Goal: Use online tool/utility: Utilize a website feature to perform a specific function

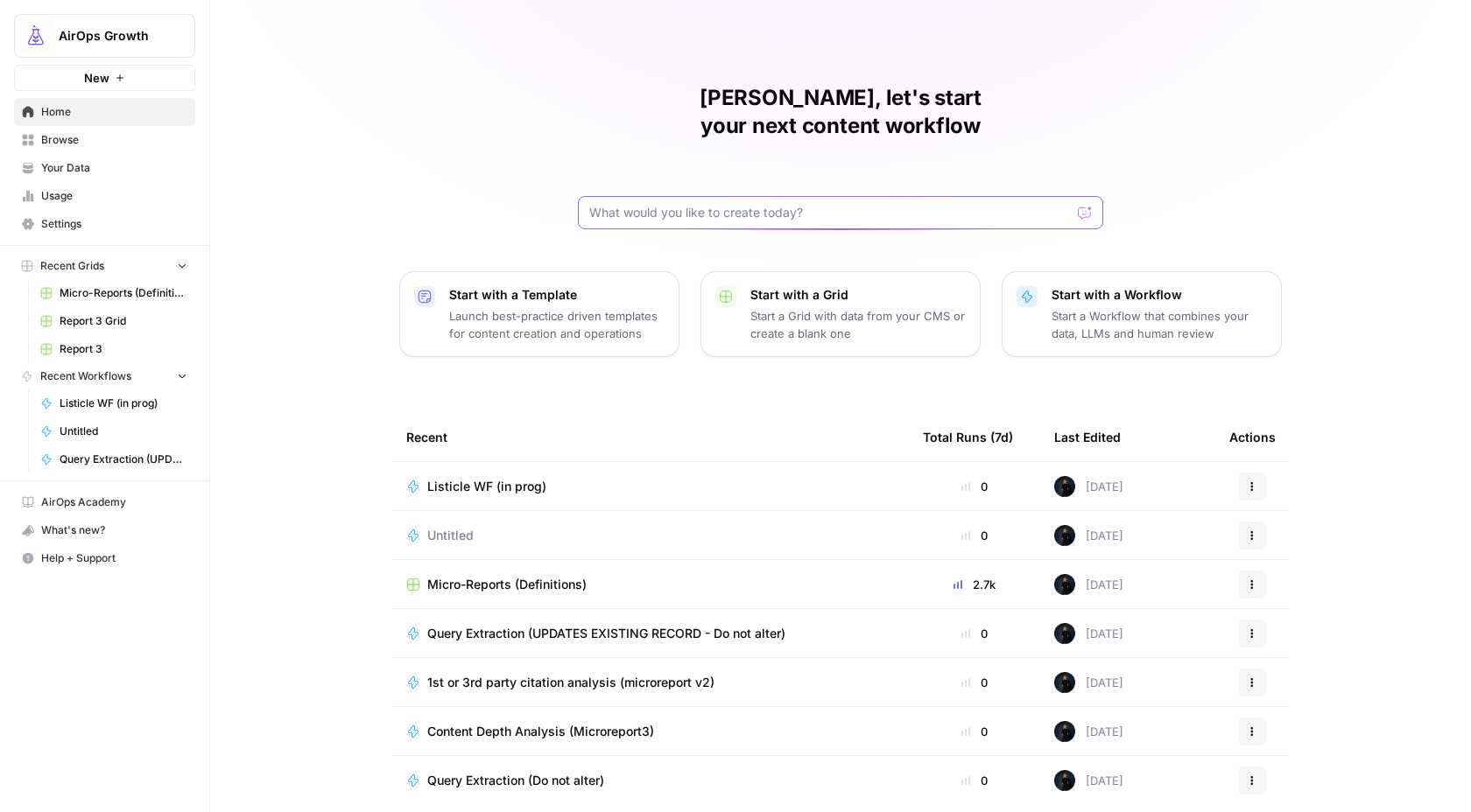
click at [595, 204] on input "text" at bounding box center [830, 212] width 481 height 17
type input "w"
click at [102, 39] on span "AirOps Growth" at bounding box center [111, 36] width 106 height 17
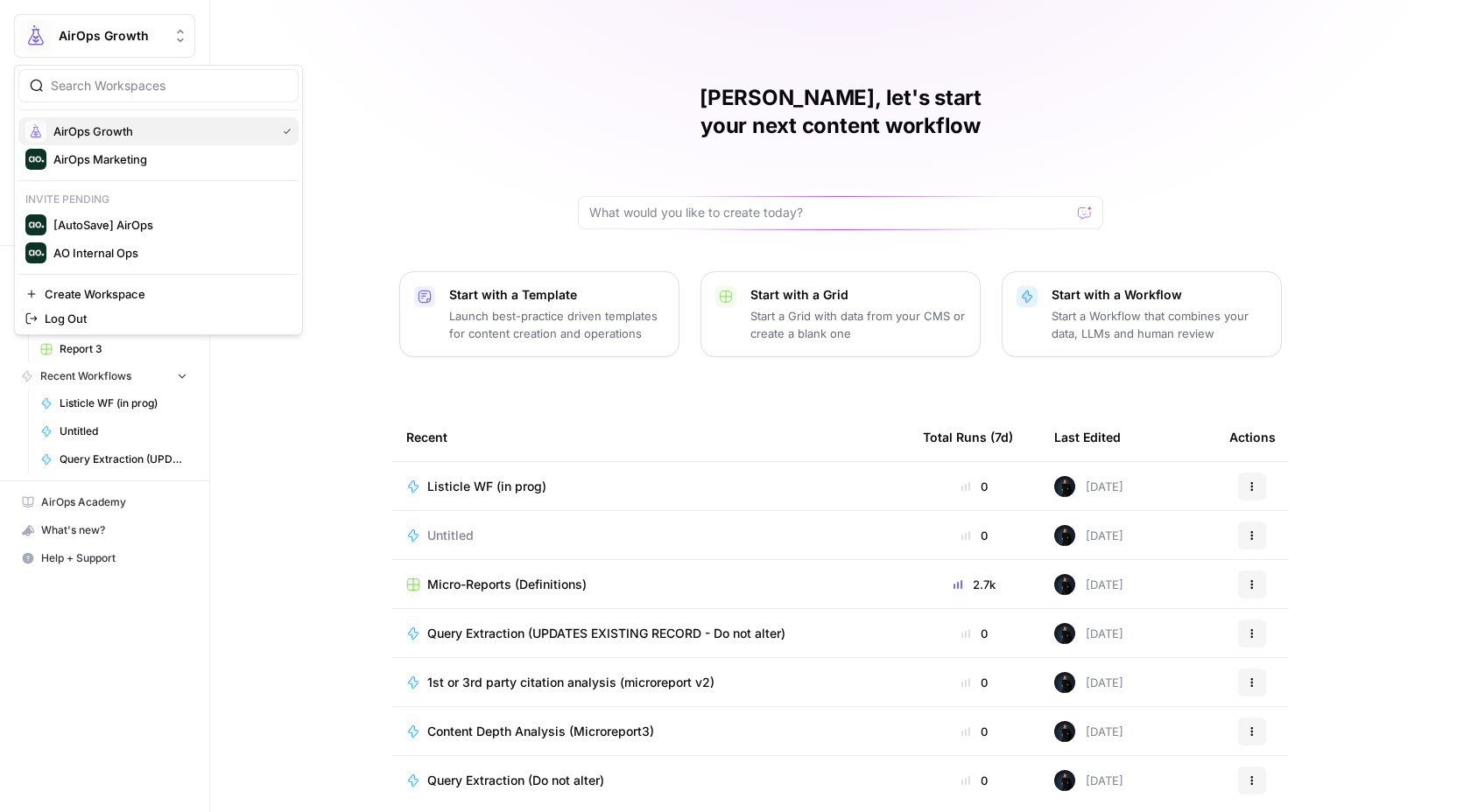
click at [86, 130] on span "AirOps Growth" at bounding box center [161, 131] width 215 height 17
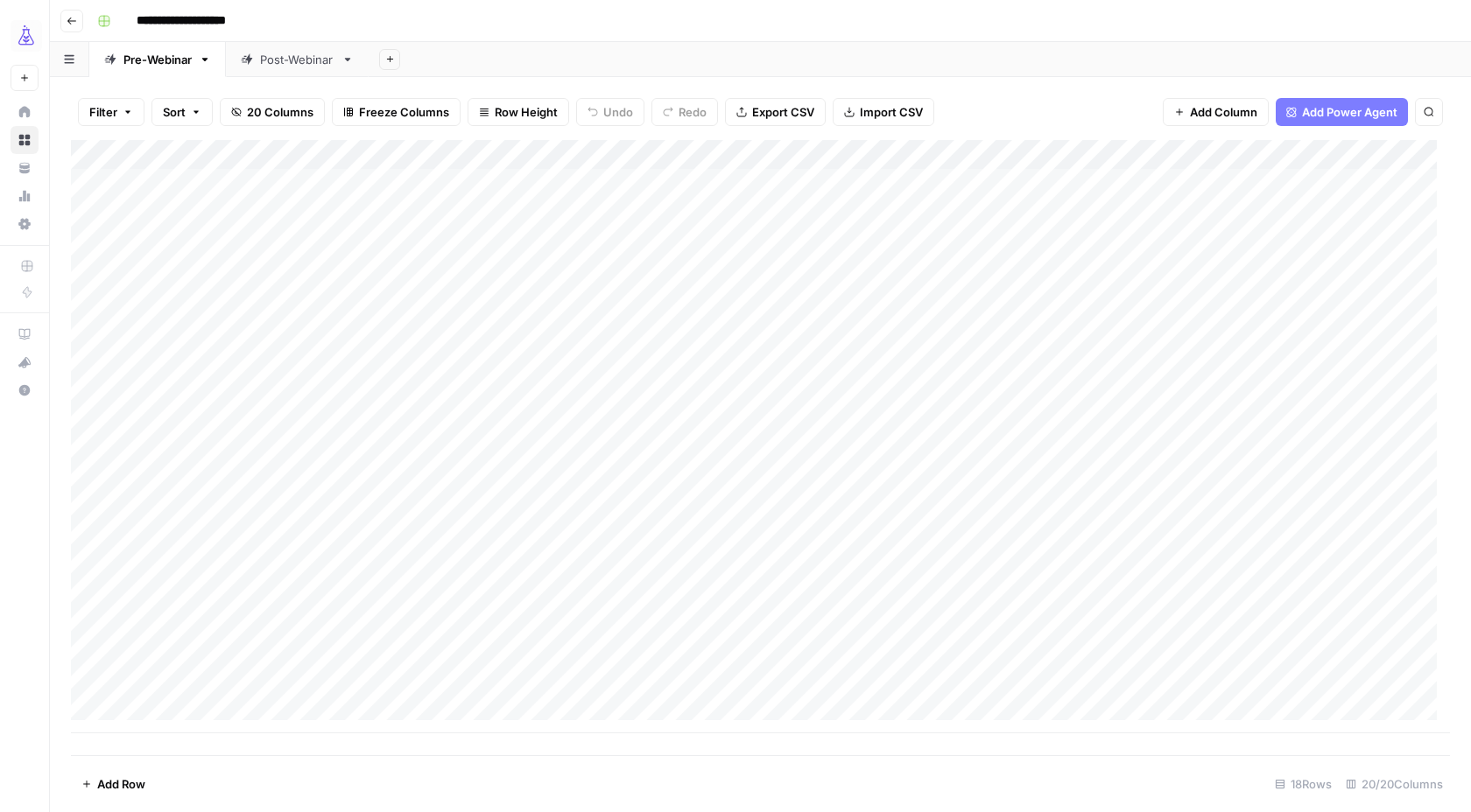
click at [186, 629] on div "Add Column" at bounding box center [760, 437] width 1379 height 594
type textarea "**********"
click at [786, 642] on div "Add Column" at bounding box center [760, 437] width 1379 height 594
click at [1148, 626] on div "Add Column" at bounding box center [760, 437] width 1379 height 594
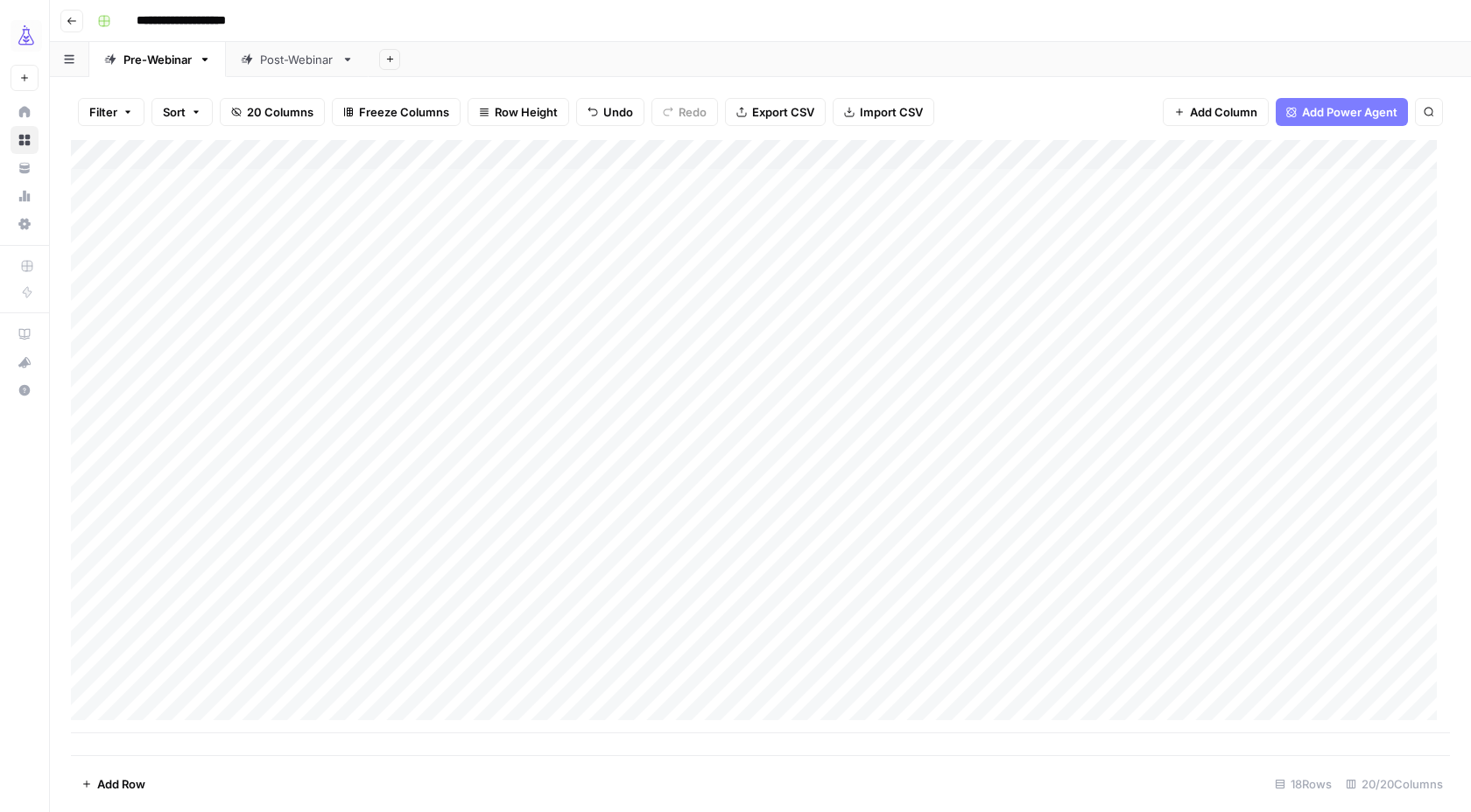
click at [1148, 626] on div "Add Column" at bounding box center [760, 437] width 1379 height 594
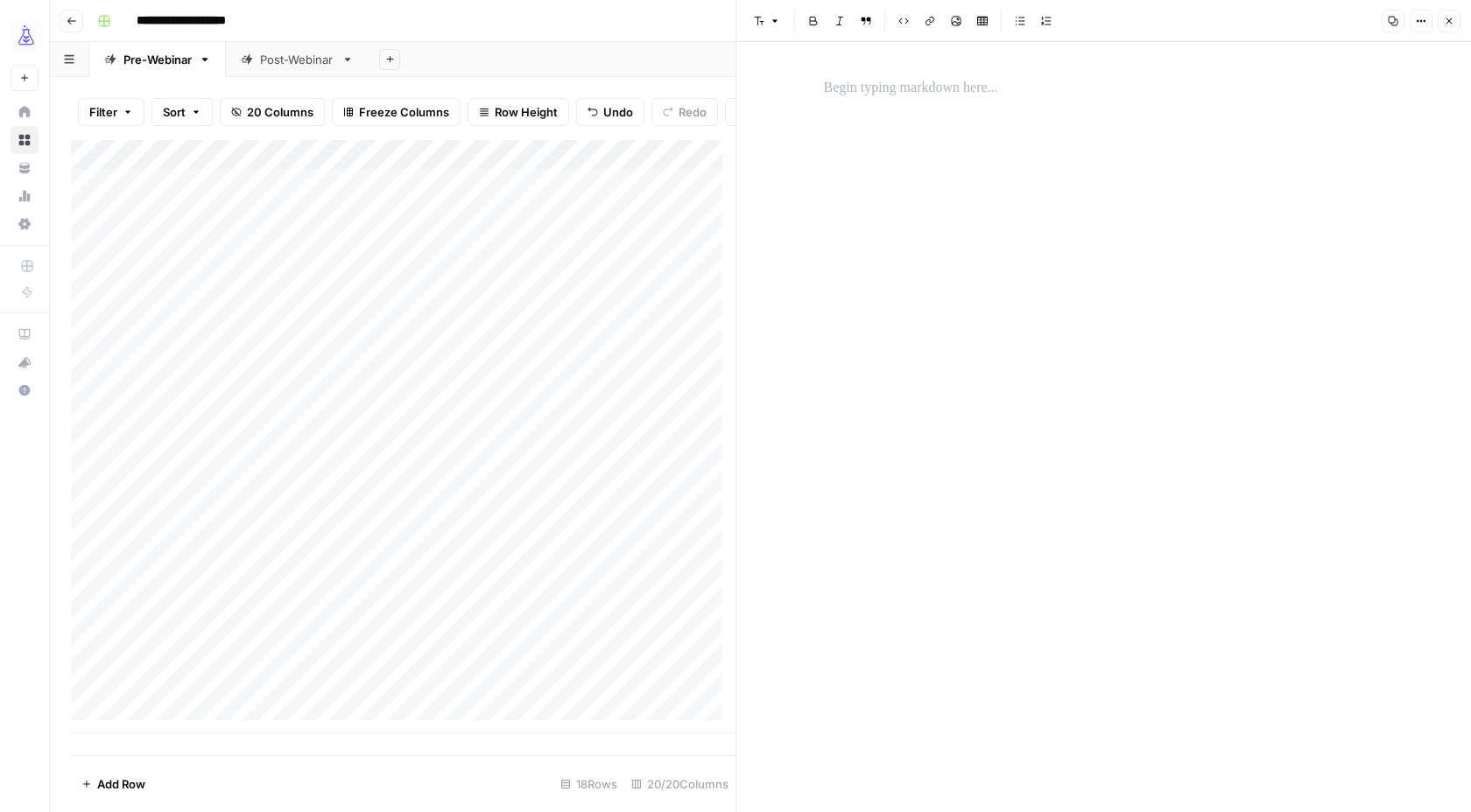
click at [953, 200] on div at bounding box center [1103, 427] width 581 height 770
click at [933, 103] on div at bounding box center [1103, 88] width 581 height 37
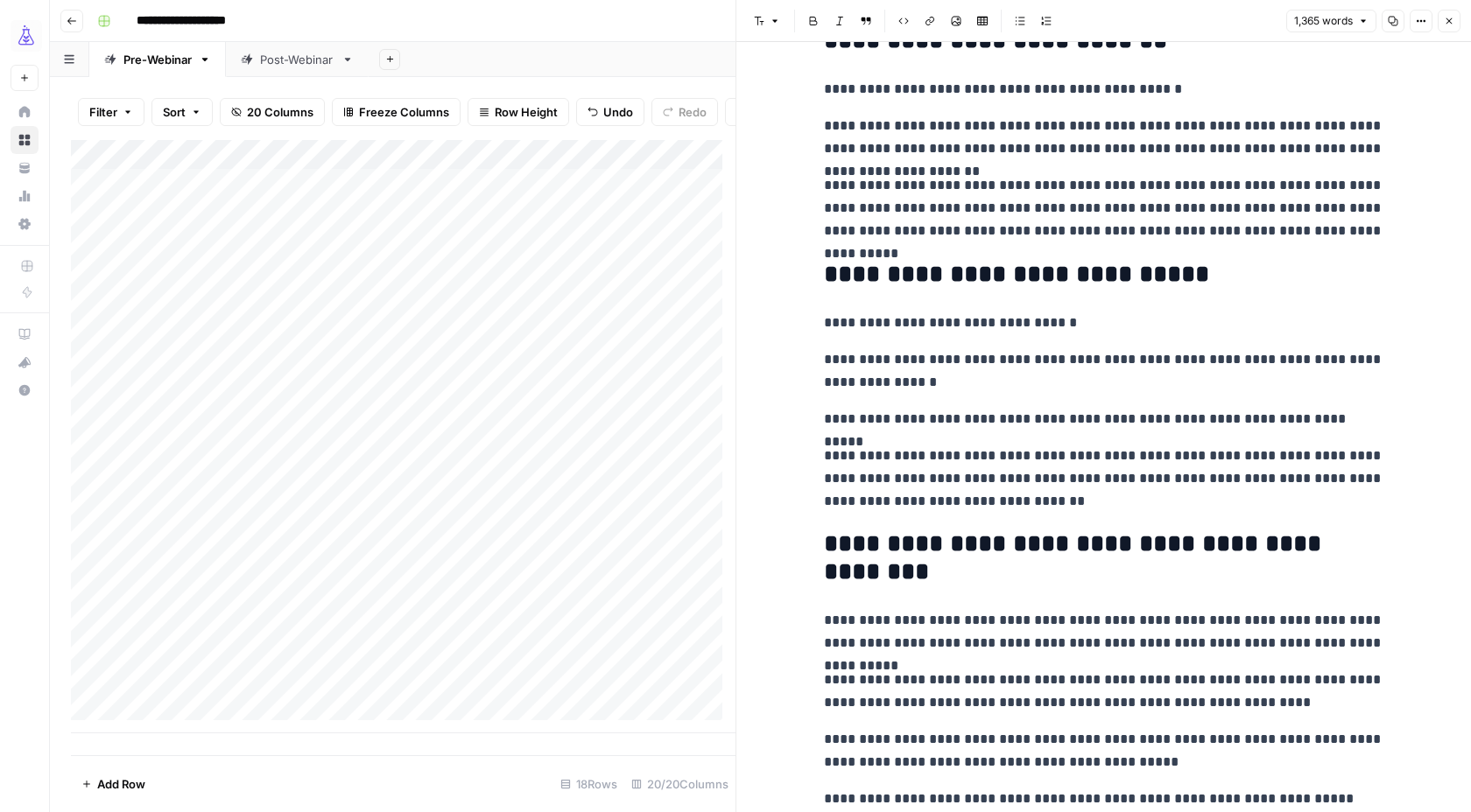
click at [1454, 22] on icon "button" at bounding box center [1449, 20] width 11 height 11
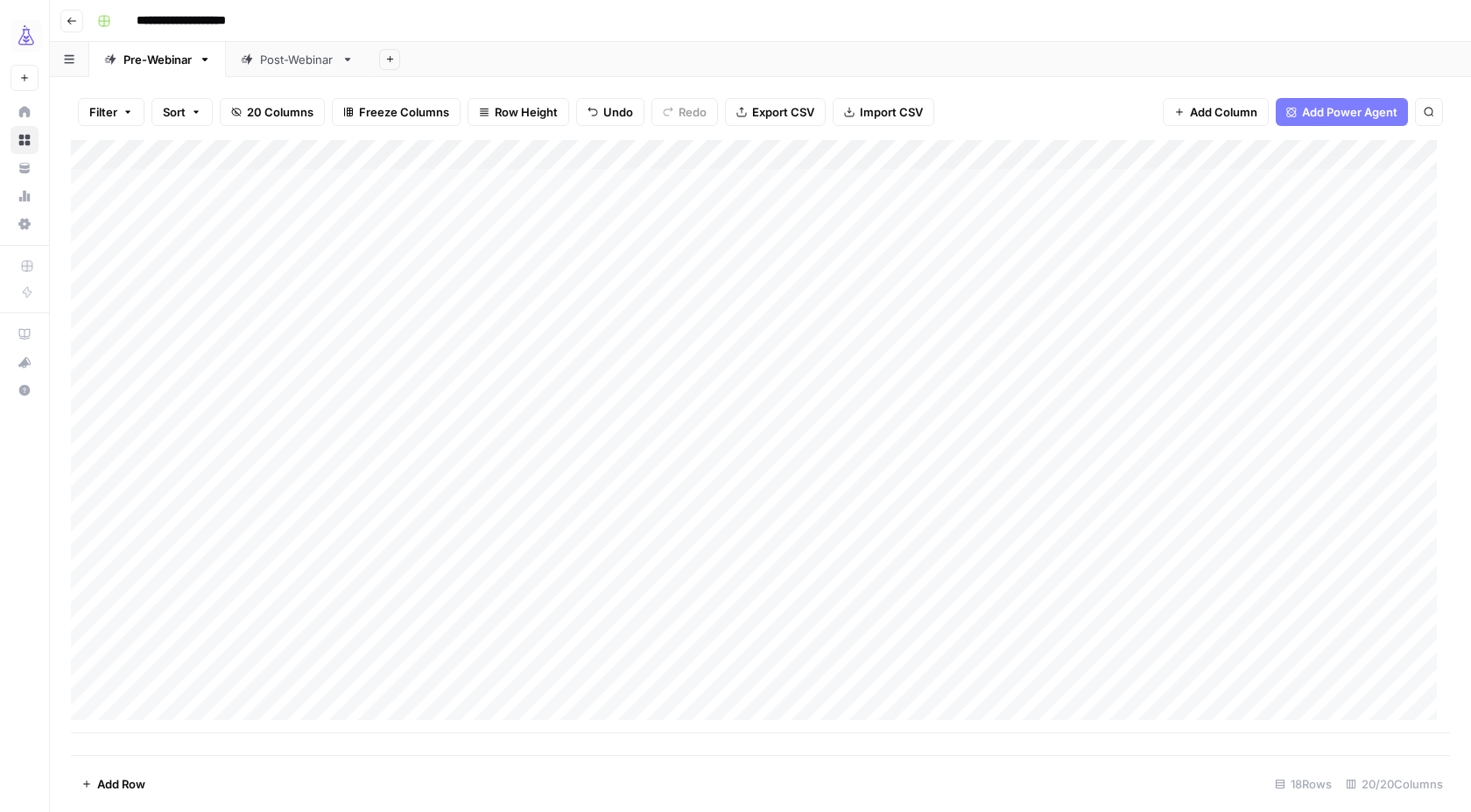
click at [1350, 592] on div "Add Column" at bounding box center [760, 437] width 1379 height 594
click at [1353, 622] on div "Add Column" at bounding box center [760, 437] width 1379 height 594
click at [321, 633] on div "Add Column" at bounding box center [760, 437] width 1379 height 594
type textarea "********"
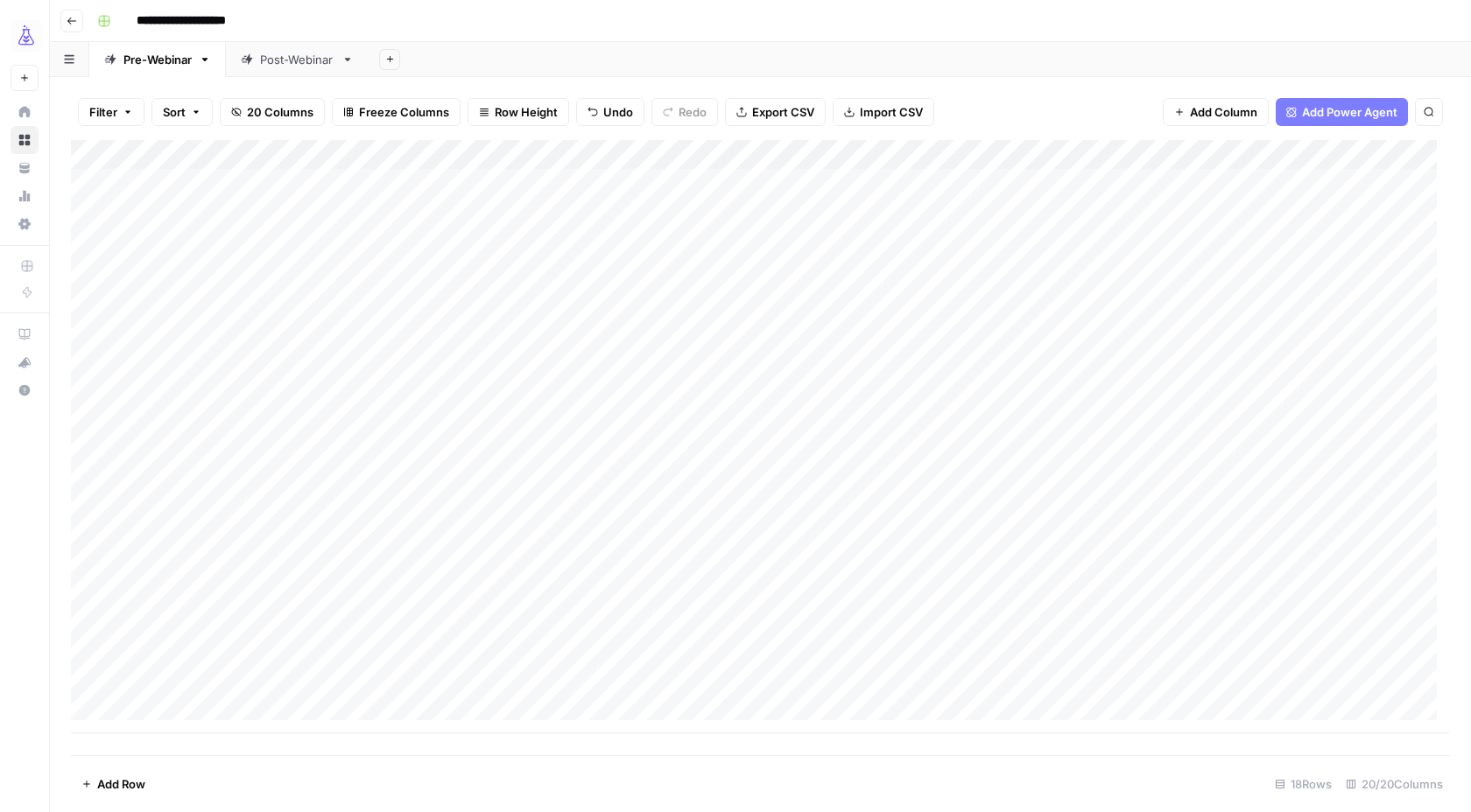
click at [664, 621] on div "Add Column" at bounding box center [760, 437] width 1379 height 594
click at [1408, 624] on div "Add Column" at bounding box center [760, 437] width 1379 height 594
click at [1296, 626] on div at bounding box center [1325, 626] width 223 height 32
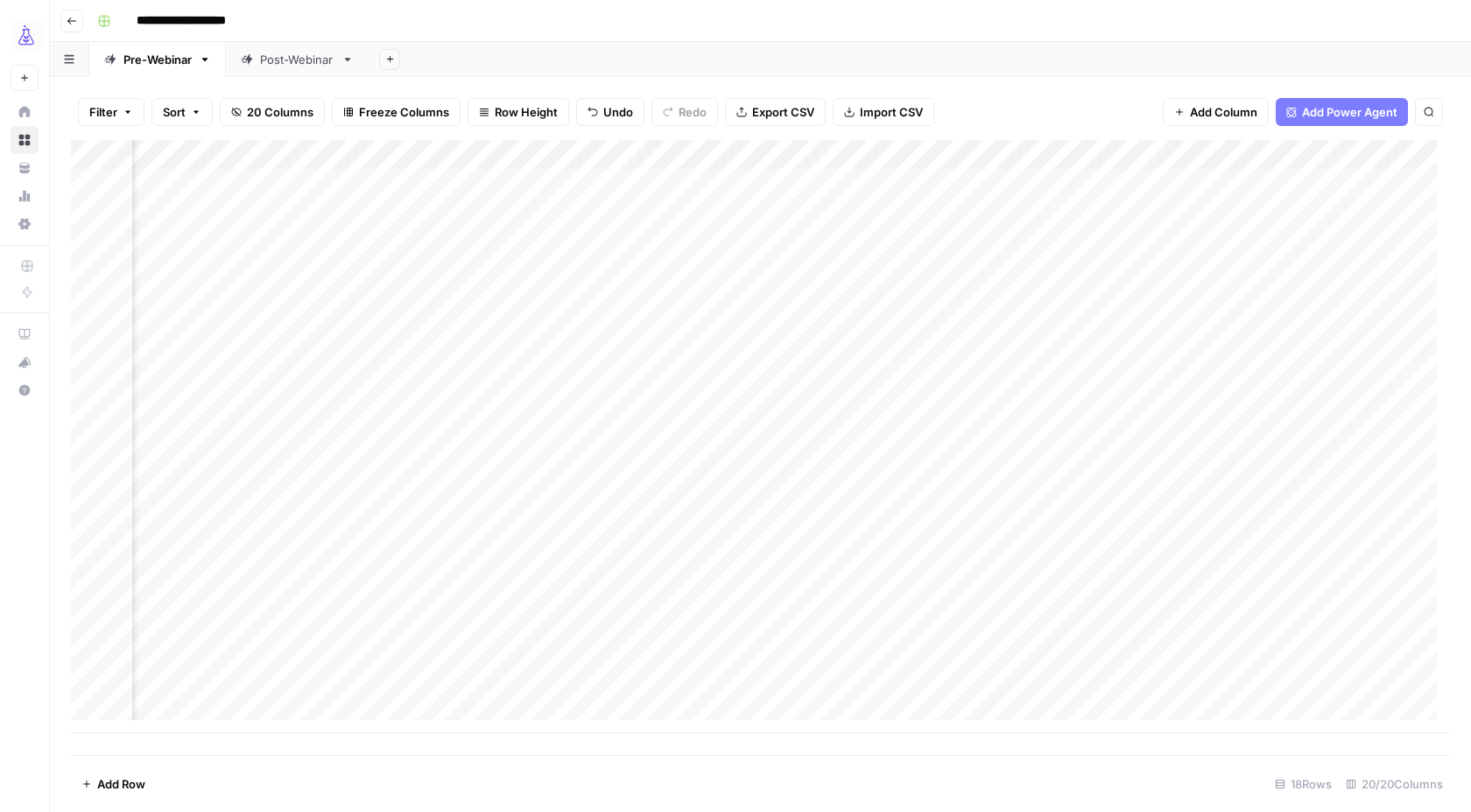
click at [1296, 625] on div at bounding box center [1325, 626] width 223 height 32
click at [840, 624] on div "Add Column" at bounding box center [760, 437] width 1379 height 594
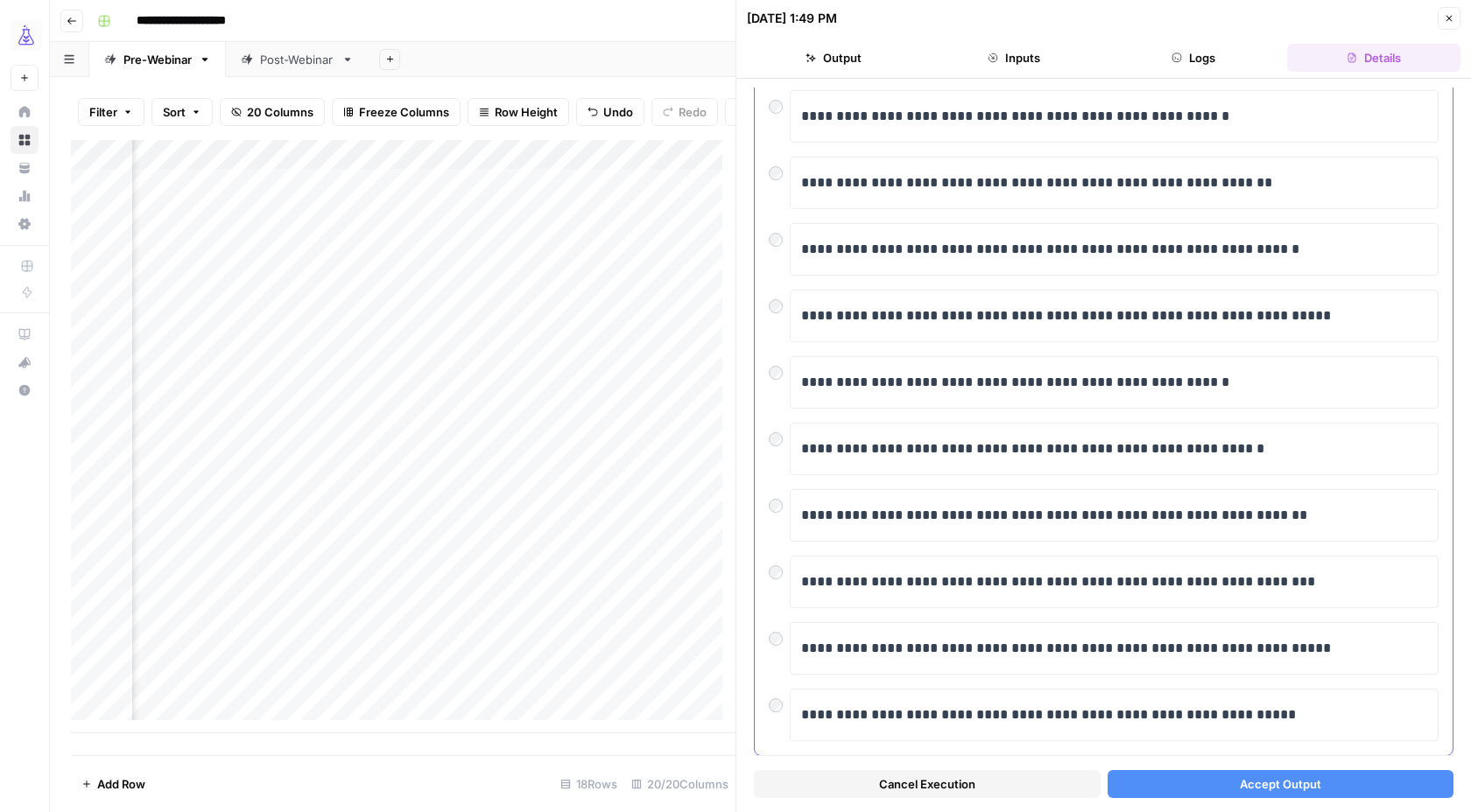
scroll to position [499, 0]
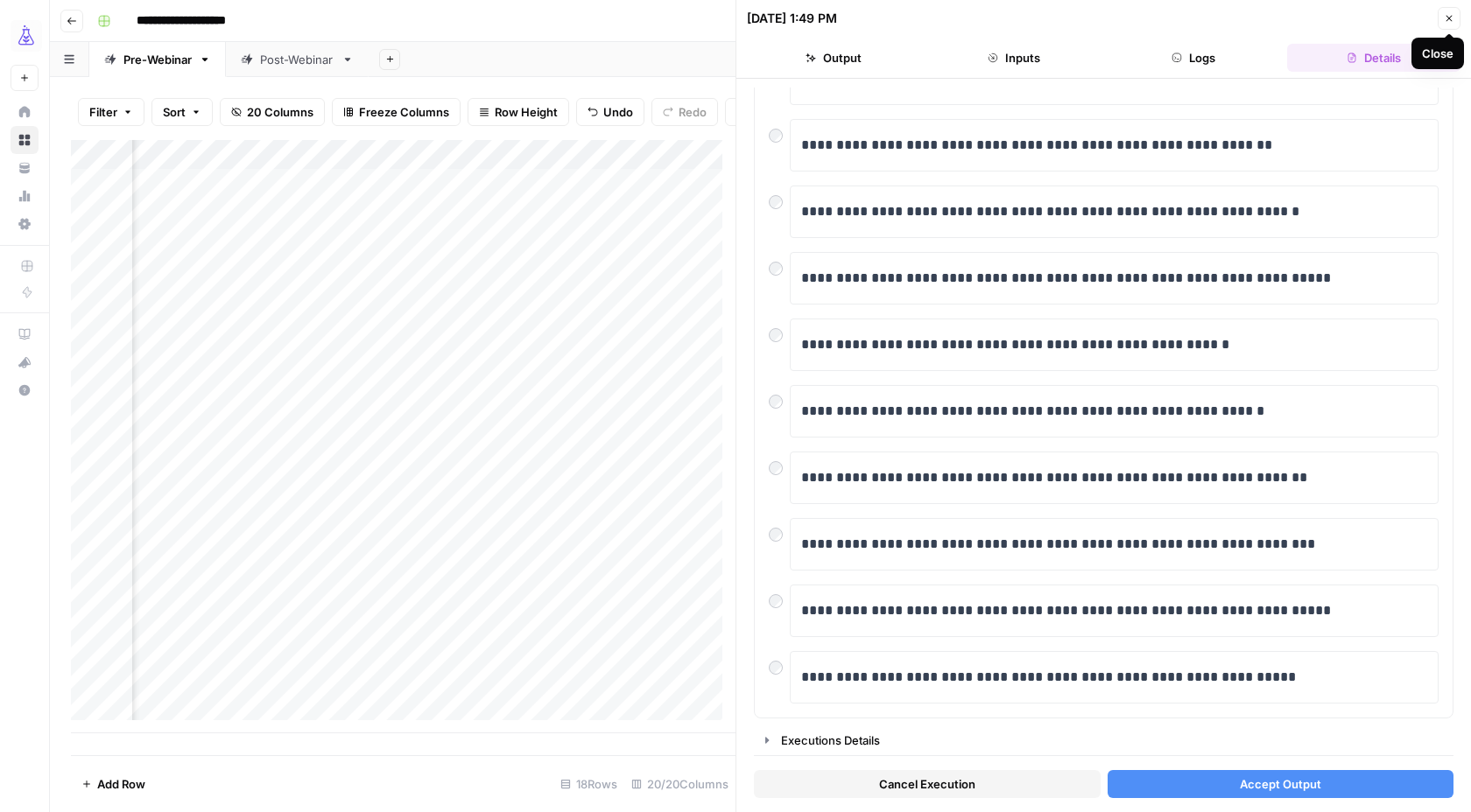
click at [1446, 17] on icon "button" at bounding box center [1449, 18] width 11 height 11
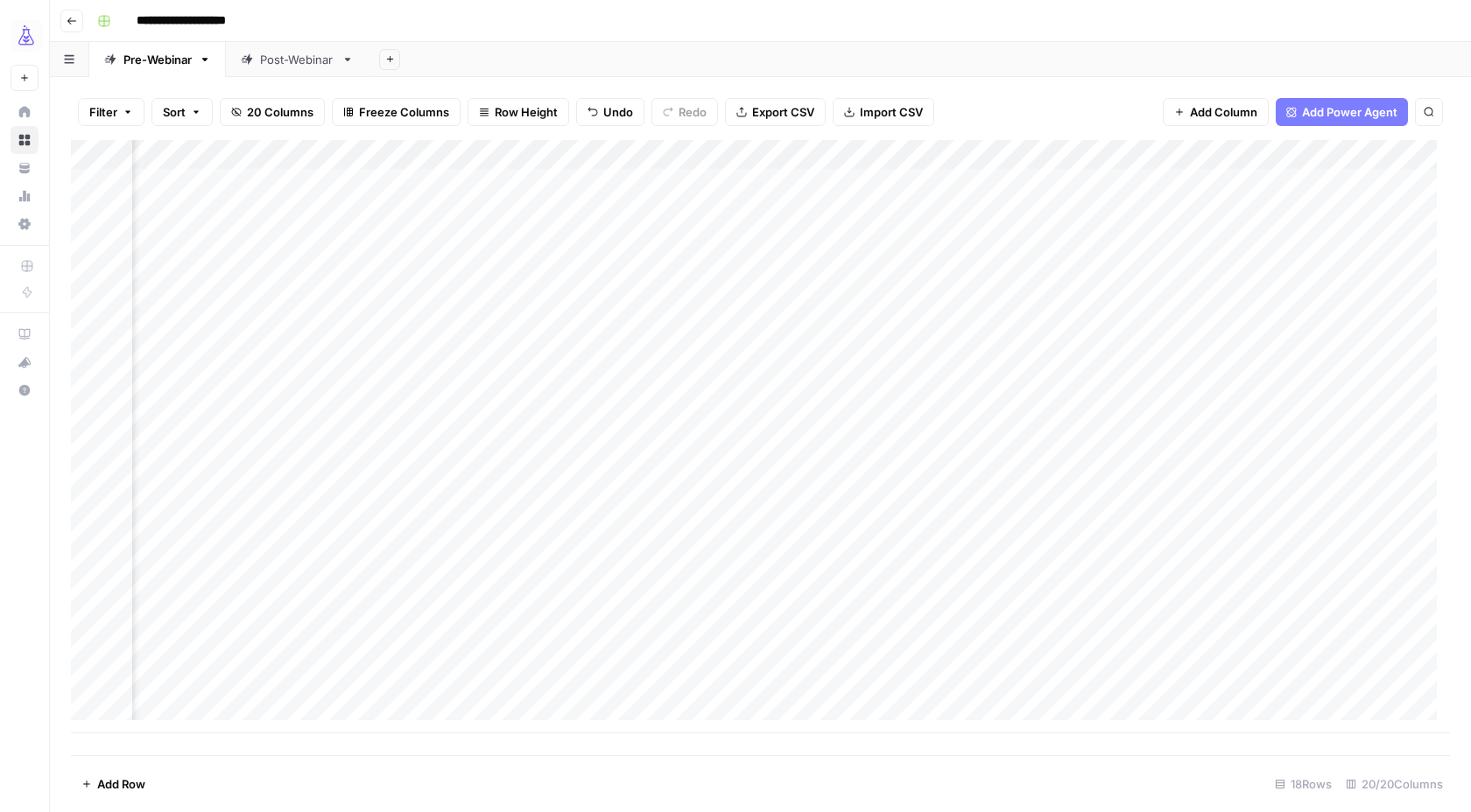
click at [750, 624] on div "Add Column" at bounding box center [760, 437] width 1379 height 594
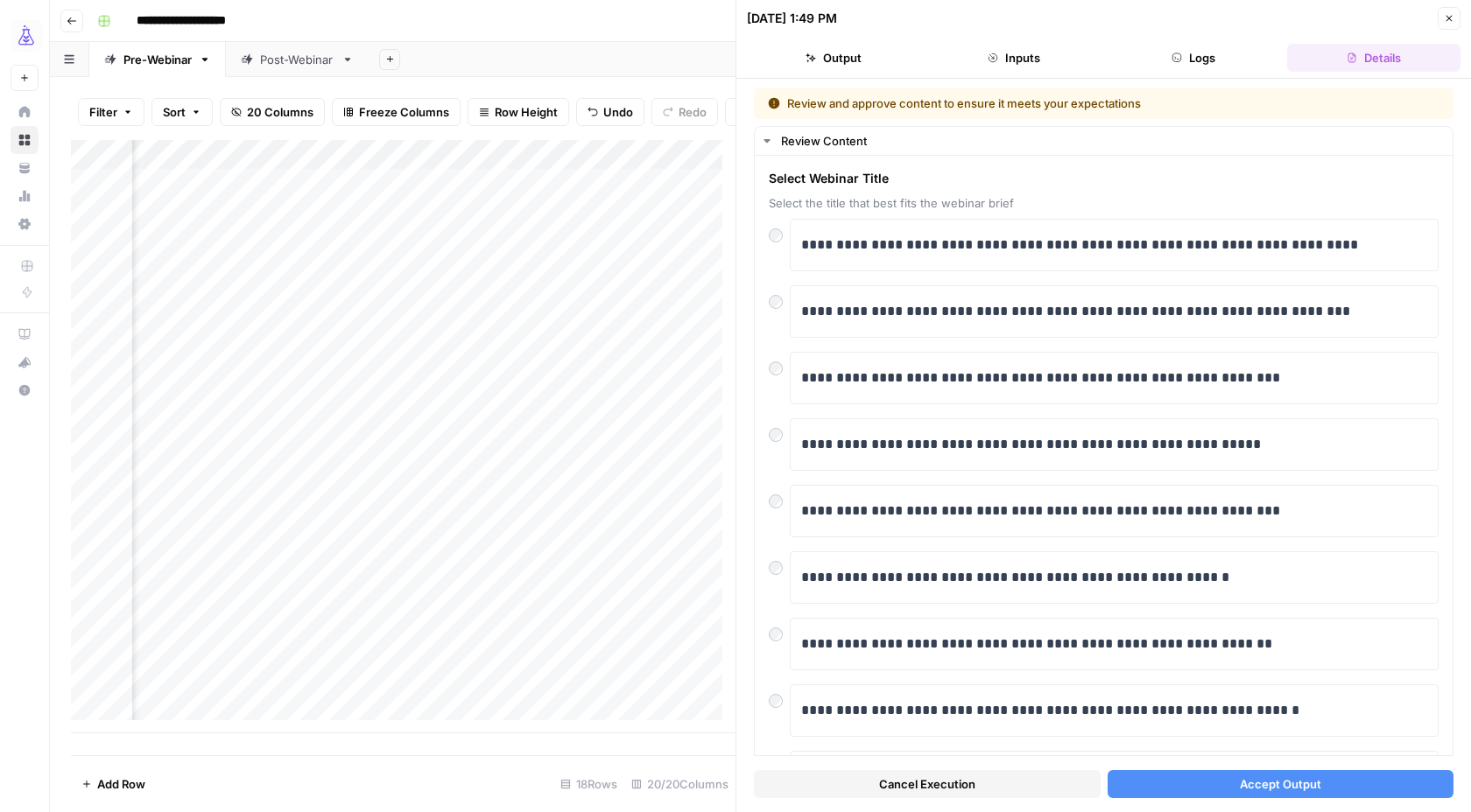
click at [1241, 788] on span "Accept Output" at bounding box center [1281, 784] width 82 height 17
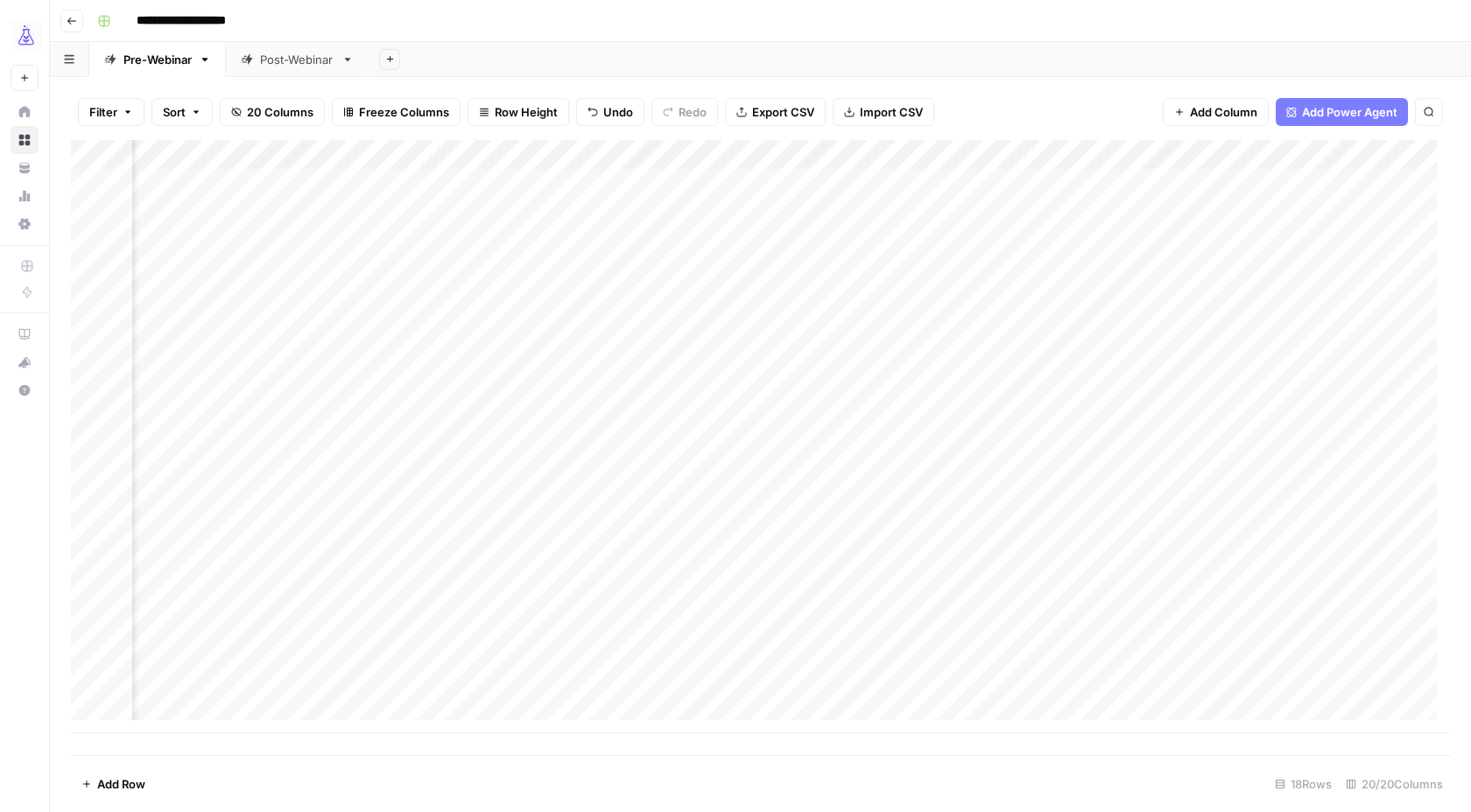
scroll to position [4, 1425]
click at [304, 626] on div "Add Column" at bounding box center [760, 437] width 1379 height 594
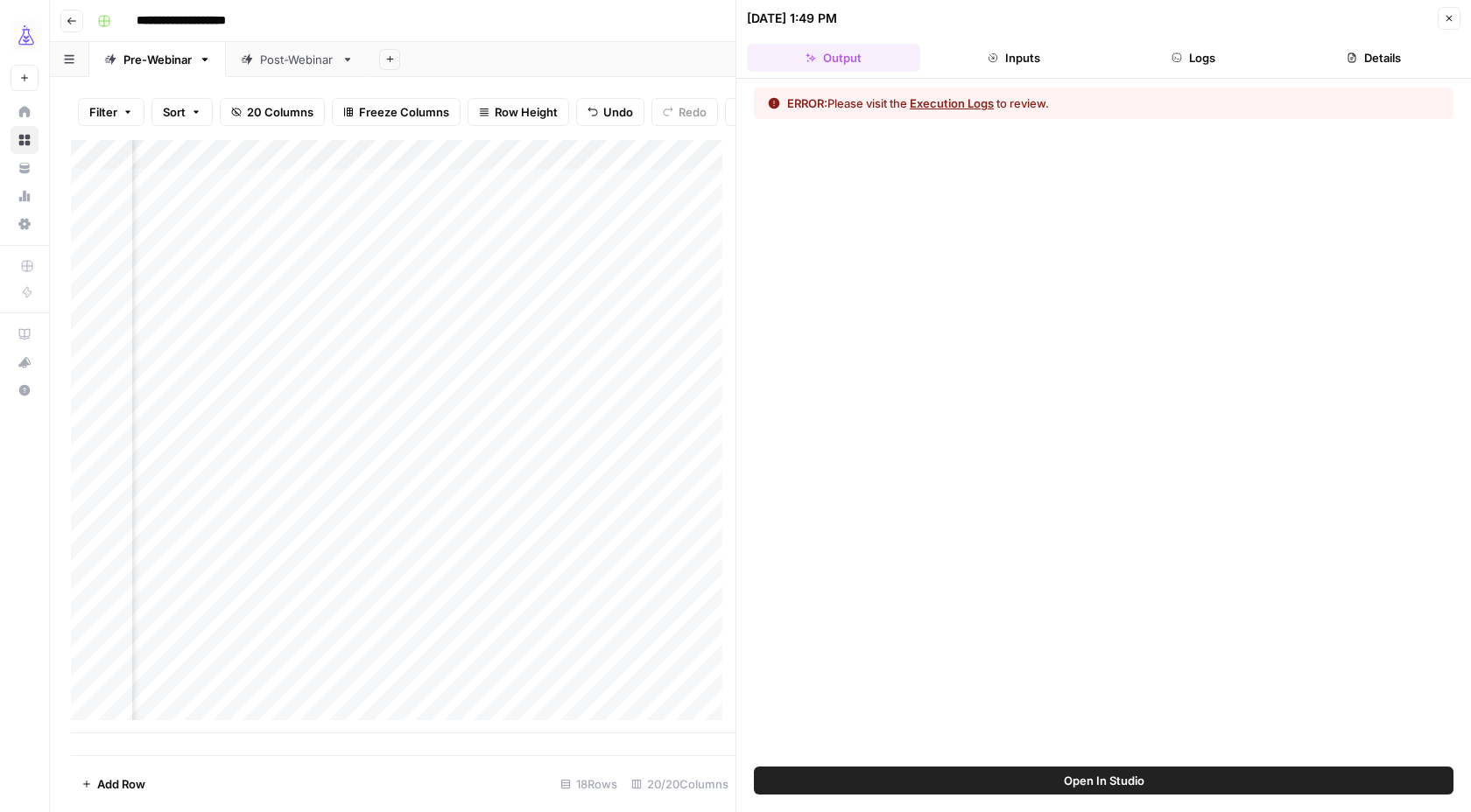
click at [1177, 52] on icon "button" at bounding box center [1176, 57] width 11 height 11
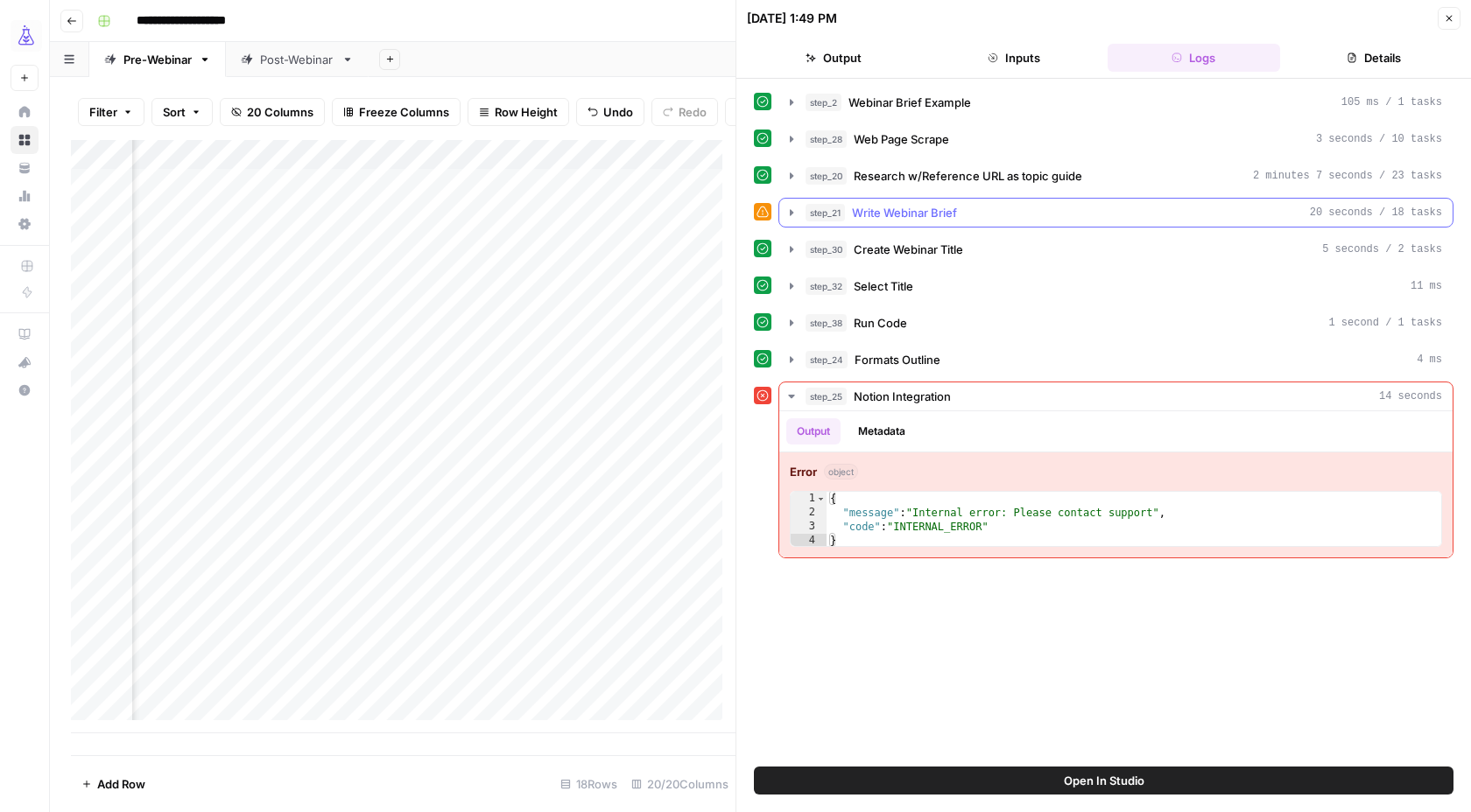
click at [923, 208] on span "Write Webinar Brief" at bounding box center [904, 212] width 105 height 17
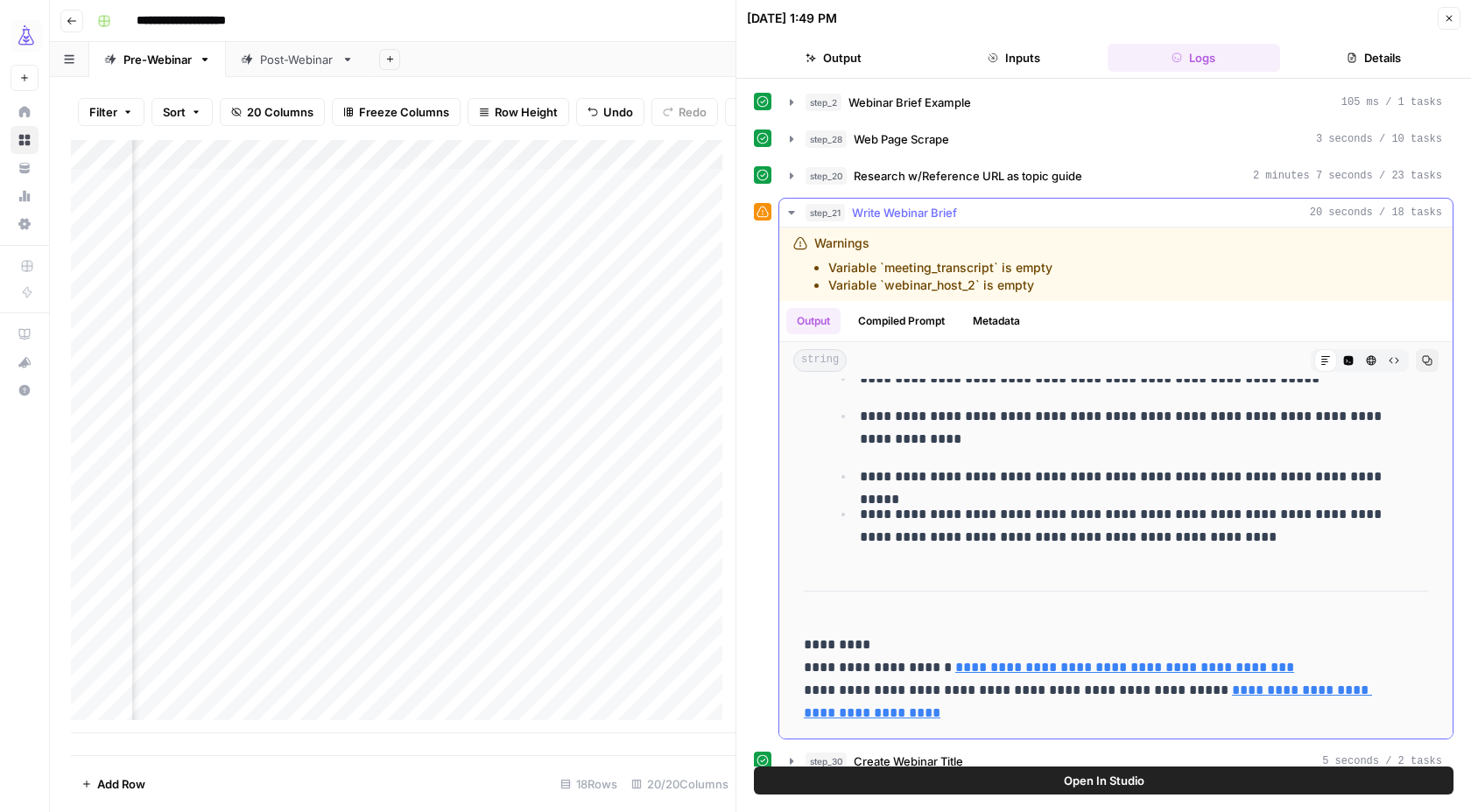
scroll to position [312, 0]
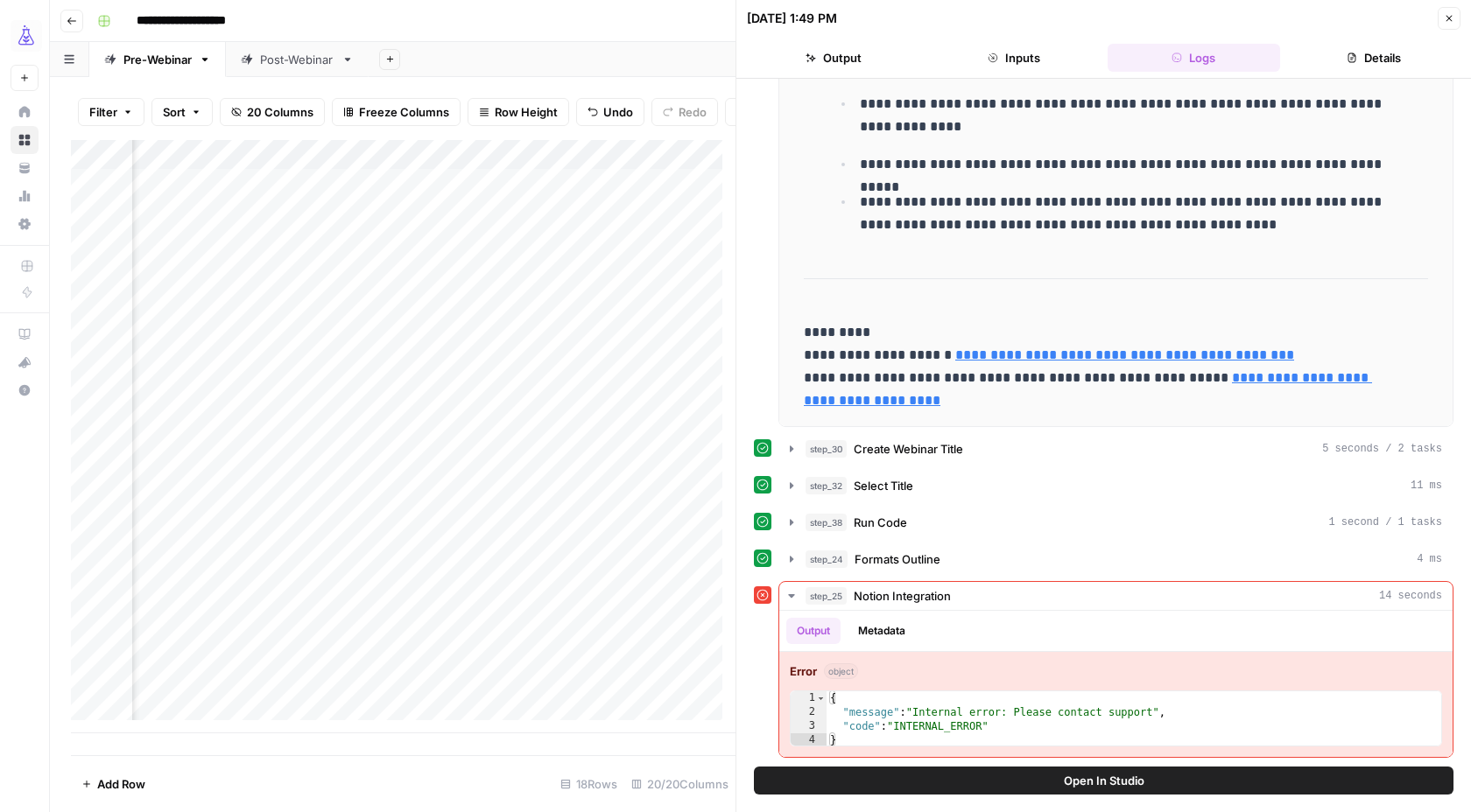
click at [1450, 25] on button "Close" at bounding box center [1448, 17] width 22 height 22
